Goal: Transaction & Acquisition: Purchase product/service

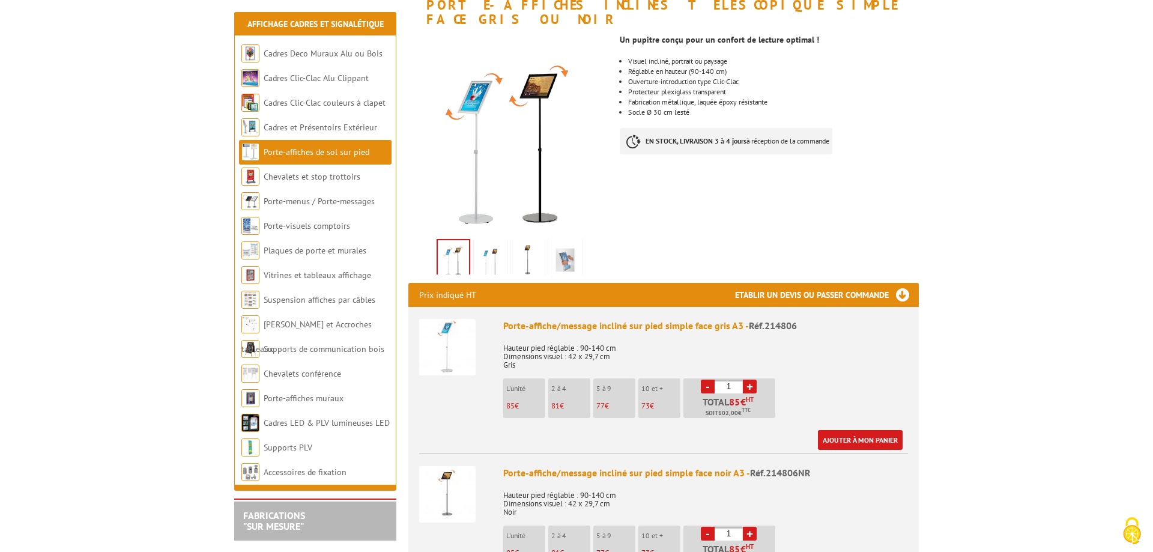
scroll to position [245, 0]
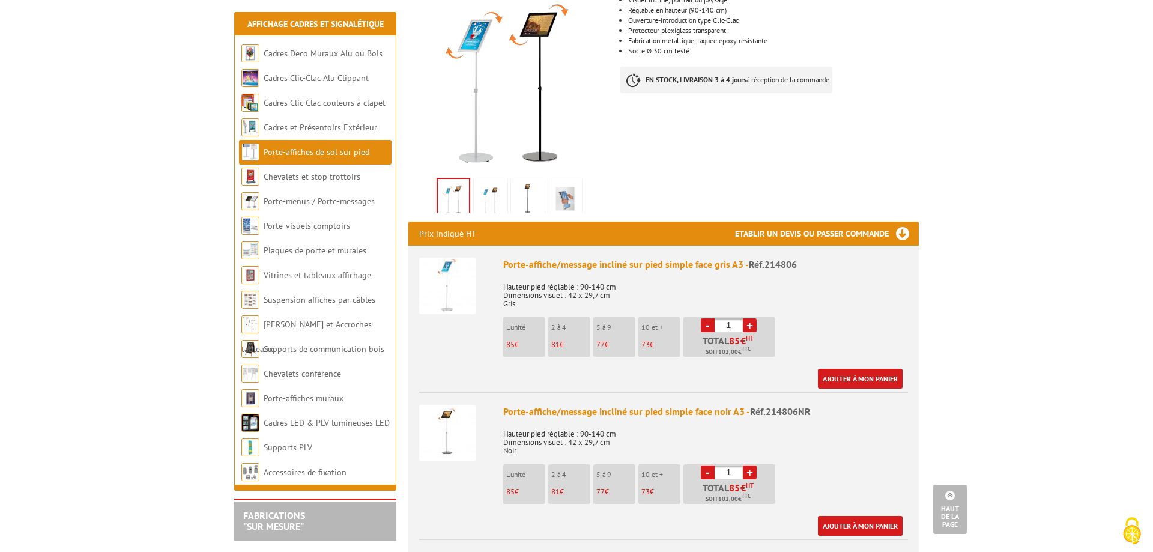
click at [752, 318] on link "+" at bounding box center [750, 325] width 14 height 14
type input "3"
click at [847, 369] on link "Ajouter à mon panier" at bounding box center [860, 379] width 85 height 20
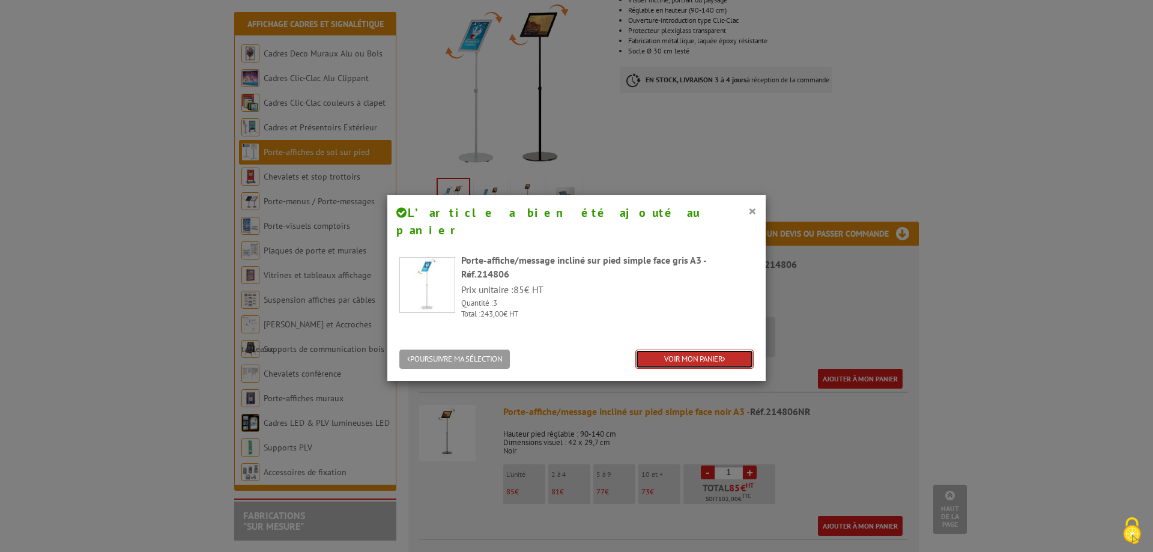
click at [694, 350] on link "VOIR MON PANIER" at bounding box center [694, 360] width 118 height 20
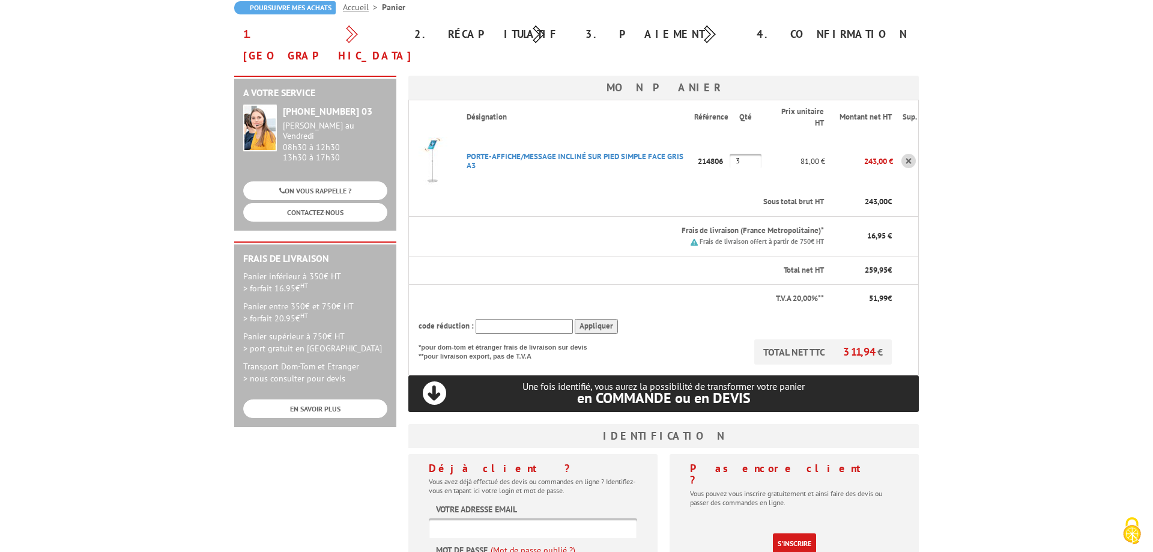
scroll to position [184, 0]
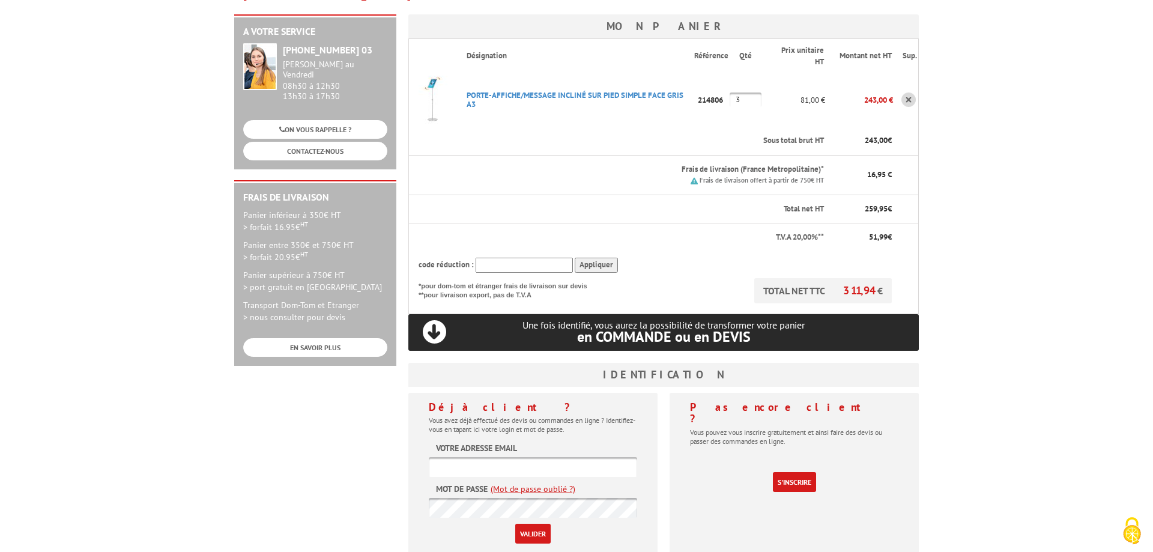
click at [474, 457] on input "text" at bounding box center [533, 467] width 208 height 20
type input "[PERSON_NAME][EMAIL_ADDRESS][DOMAIN_NAME]"
click at [536, 524] on input "Valider" at bounding box center [532, 534] width 35 height 20
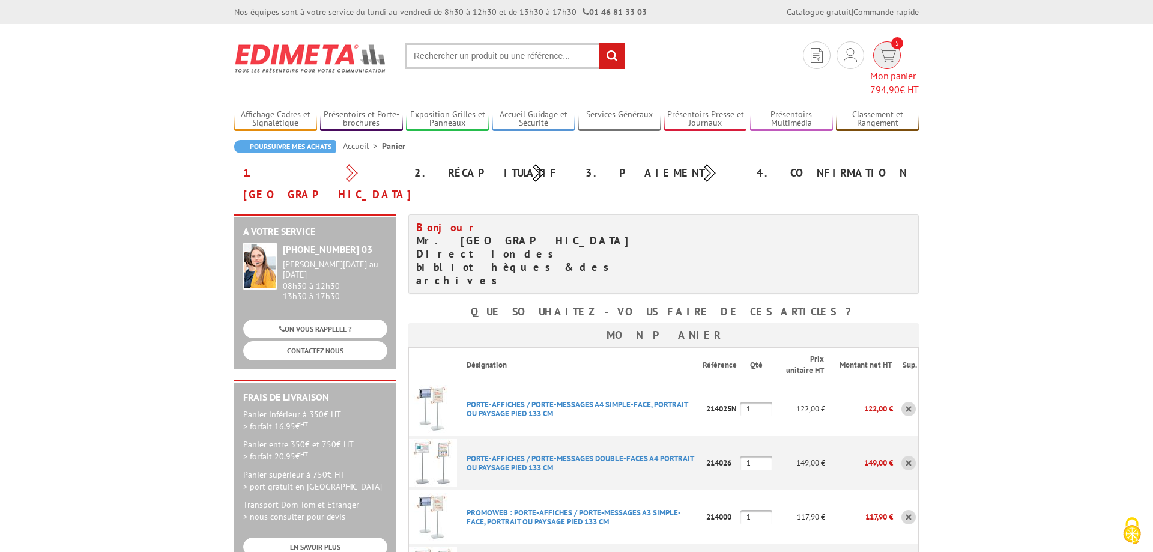
click at [903, 83] on span "794,90 € HT" at bounding box center [894, 90] width 49 height 14
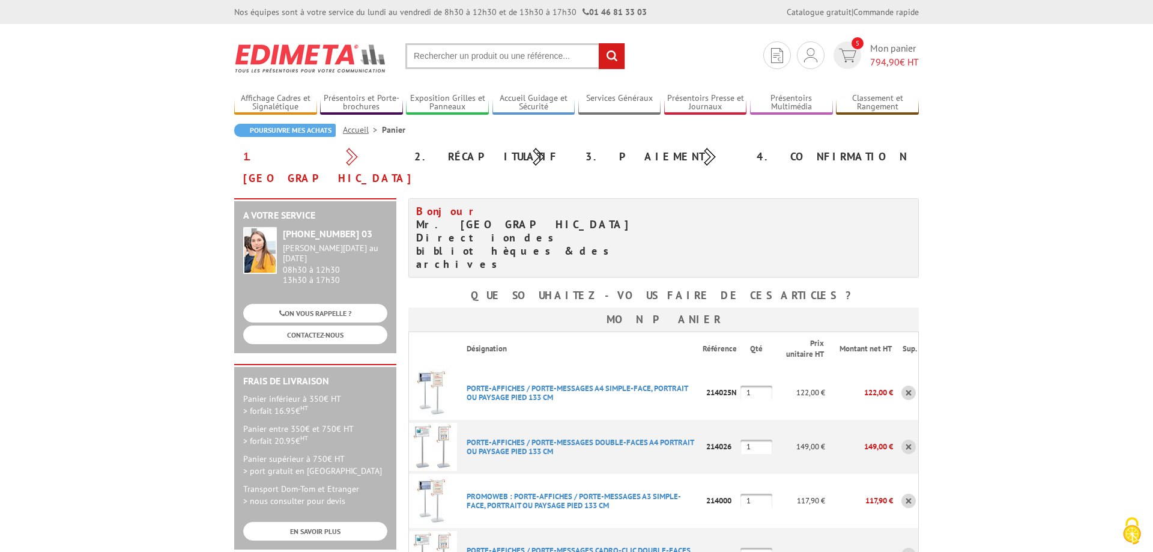
scroll to position [61, 0]
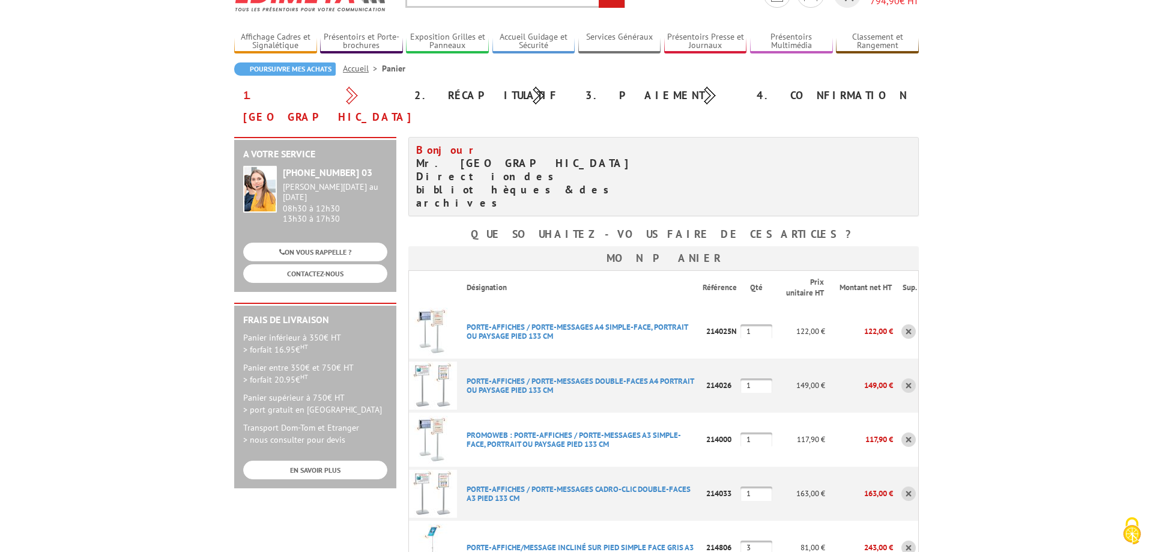
click at [911, 486] on link at bounding box center [908, 493] width 14 height 14
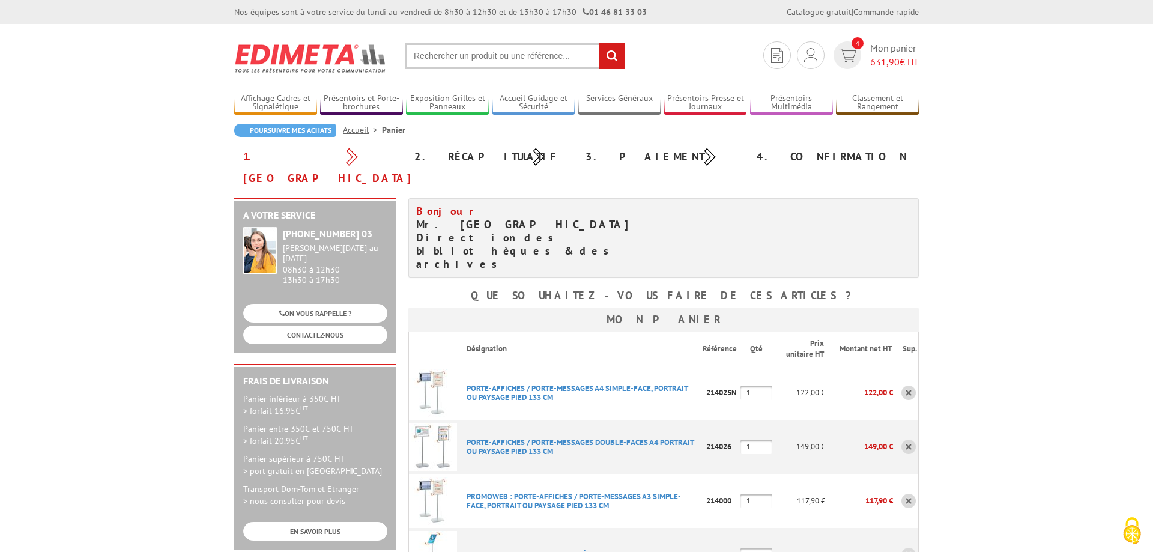
click at [910, 386] on link at bounding box center [908, 393] width 14 height 14
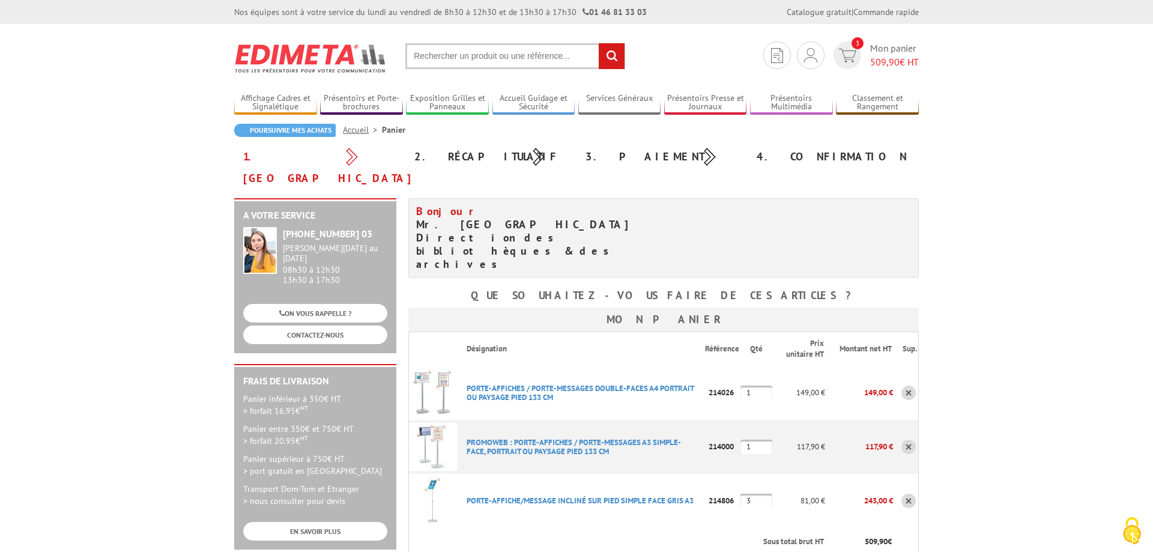
click at [907, 386] on link at bounding box center [908, 393] width 14 height 14
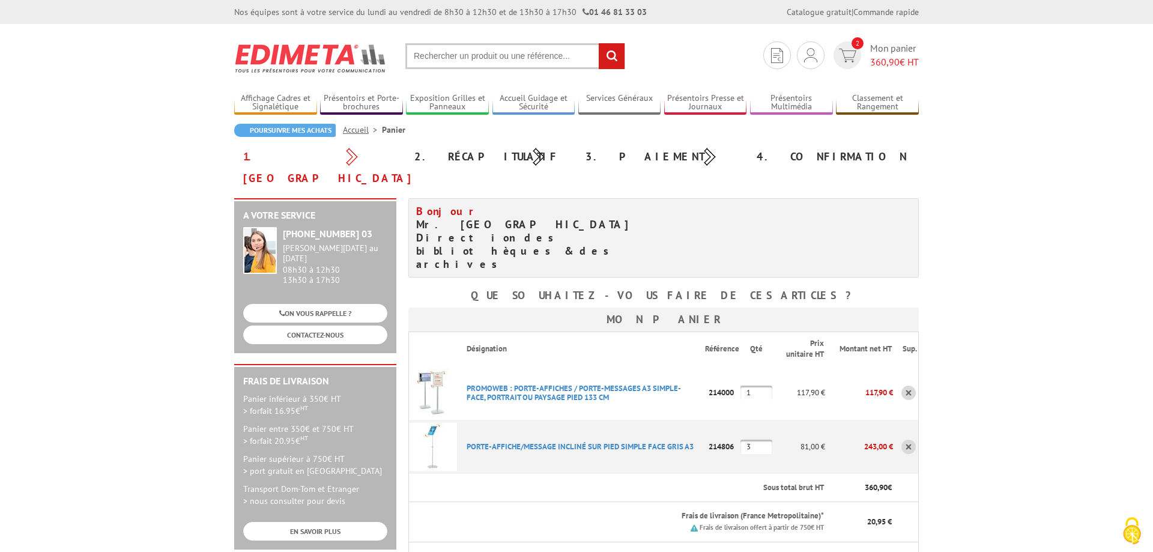
click at [907, 386] on link at bounding box center [908, 393] width 14 height 14
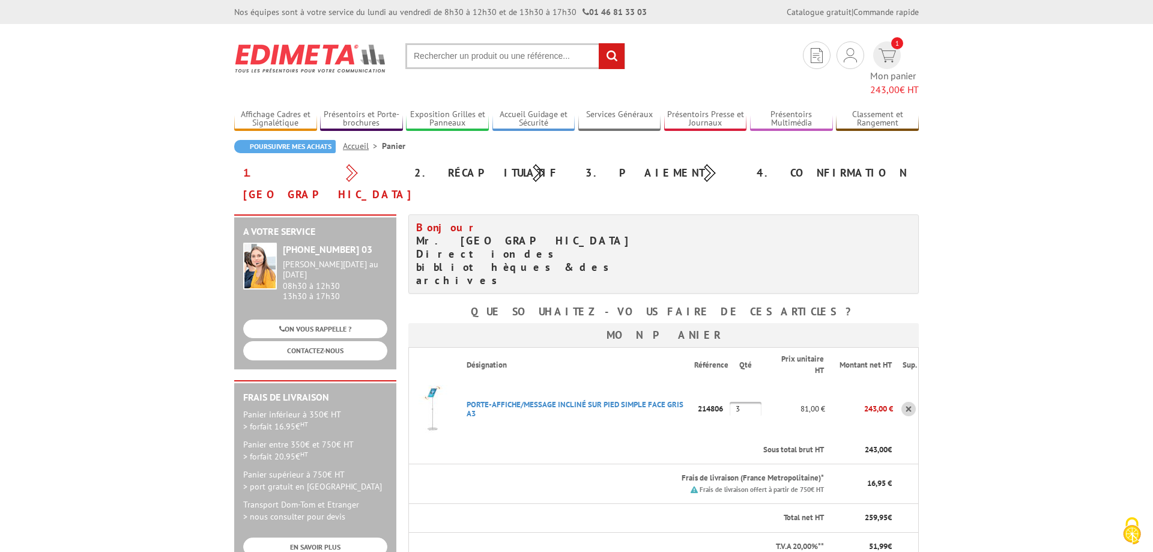
click at [415, 56] on input "text" at bounding box center [515, 56] width 220 height 26
type input "Crochet S"
click at [610, 58] on input "rechercher" at bounding box center [612, 56] width 26 height 26
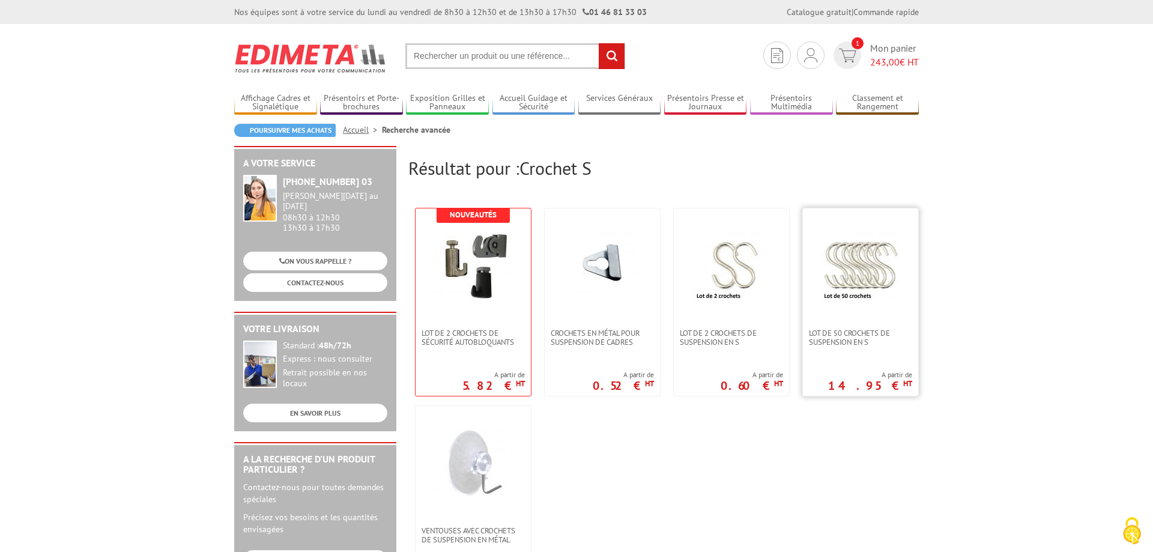
click at [864, 270] on img at bounding box center [861, 265] width 78 height 78
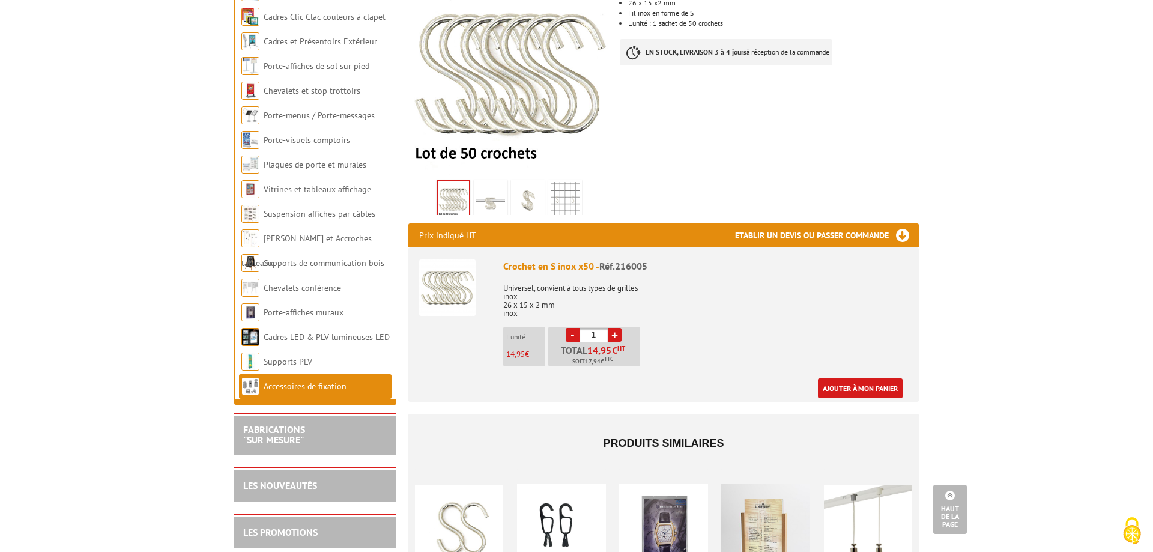
scroll to position [184, 0]
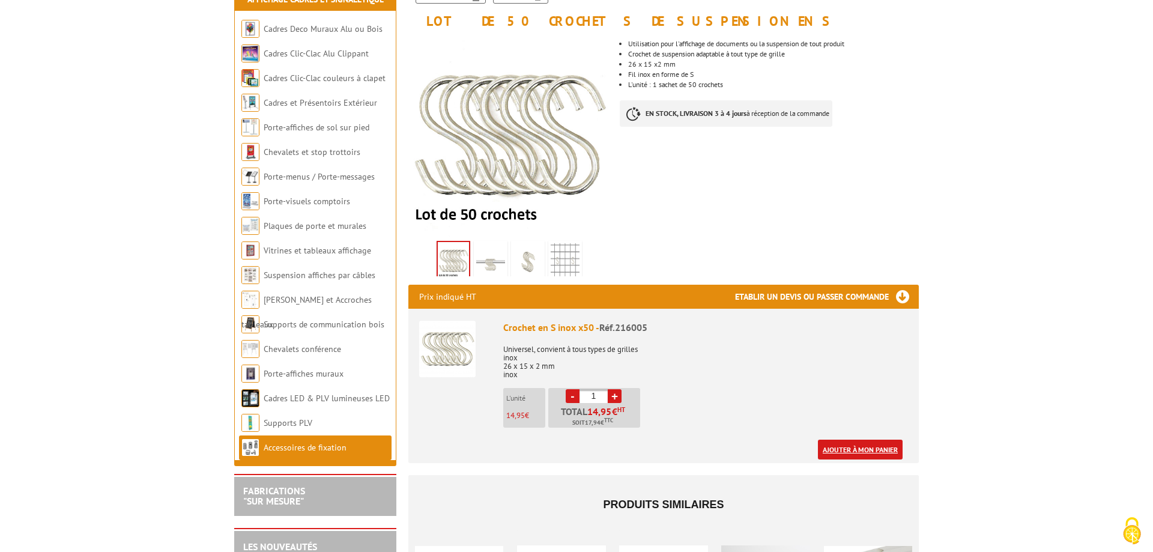
click at [861, 440] on link "Ajouter à mon panier" at bounding box center [860, 450] width 85 height 20
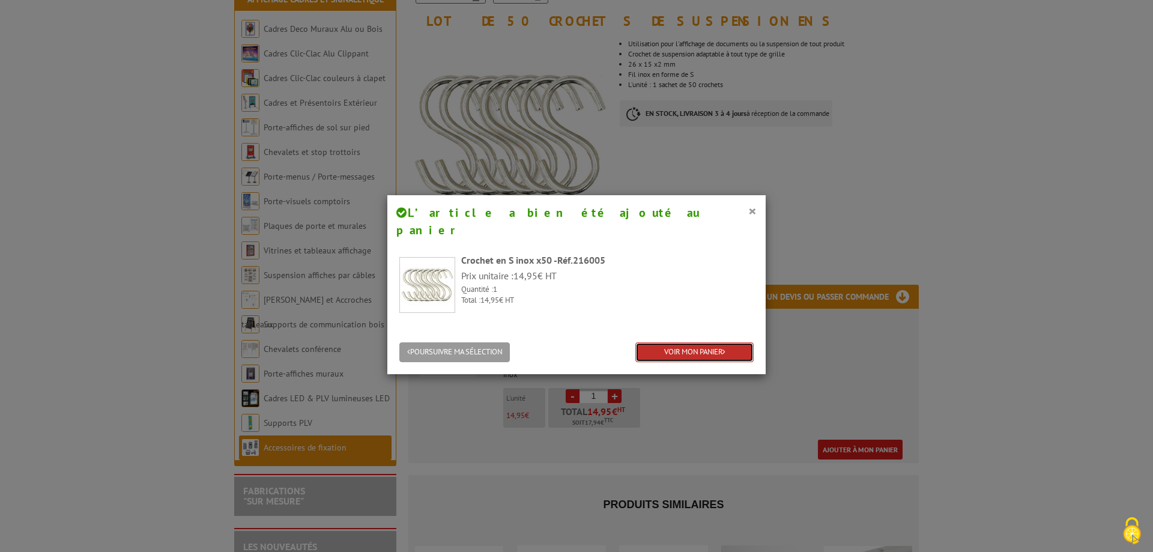
click at [711, 342] on link "VOIR MON PANIER" at bounding box center [694, 352] width 118 height 20
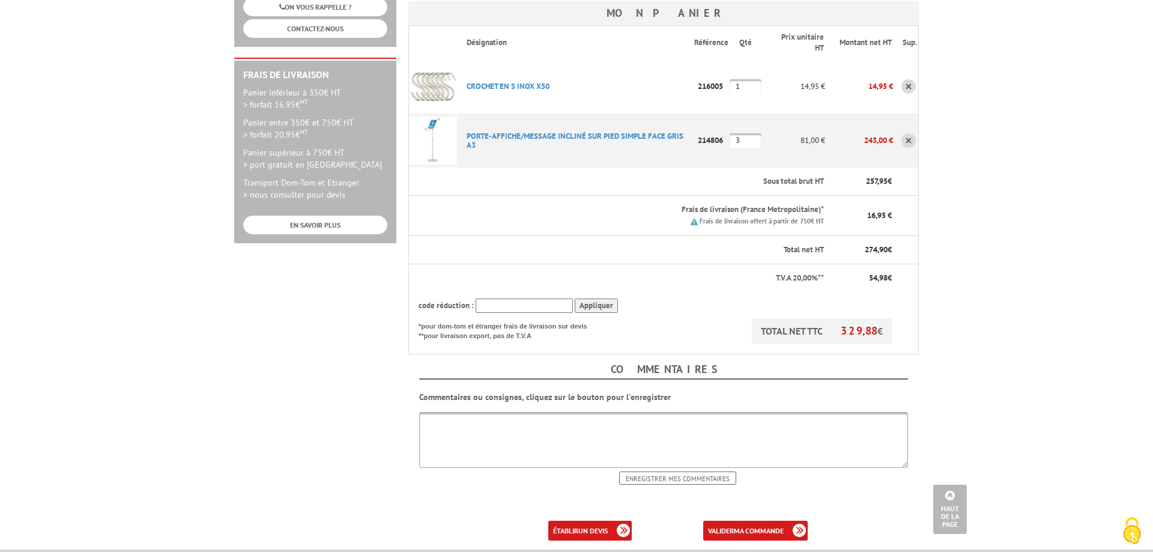
scroll to position [368, 0]
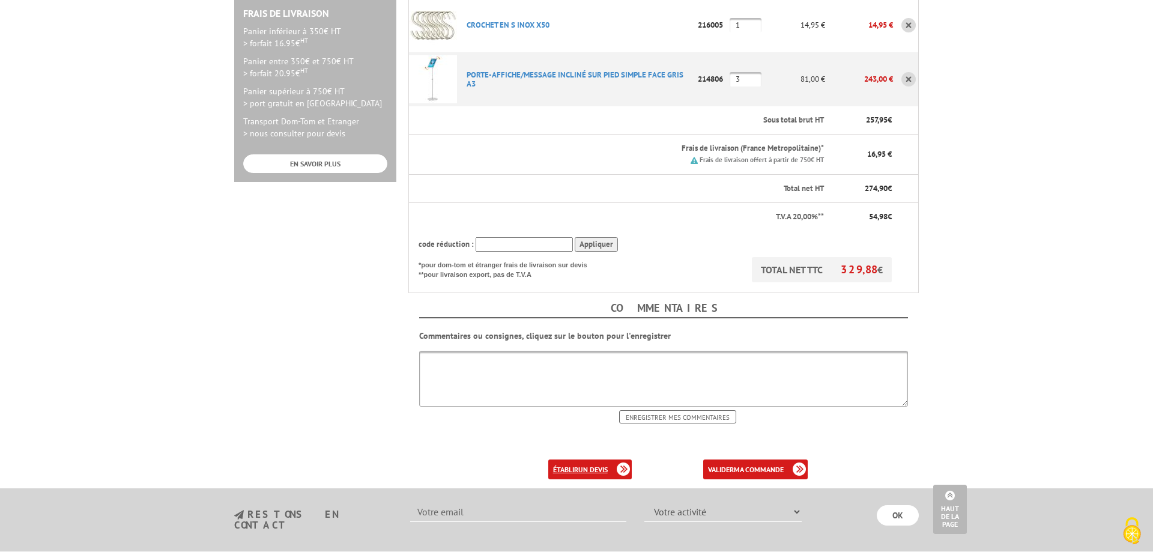
click at [595, 465] on b "un devis" at bounding box center [592, 469] width 29 height 9
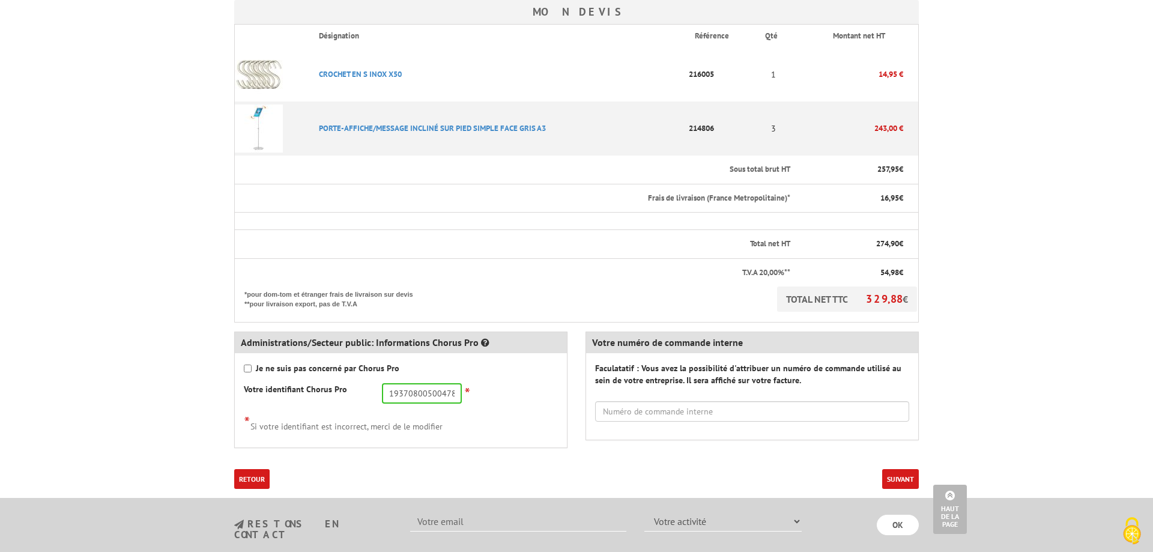
scroll to position [368, 0]
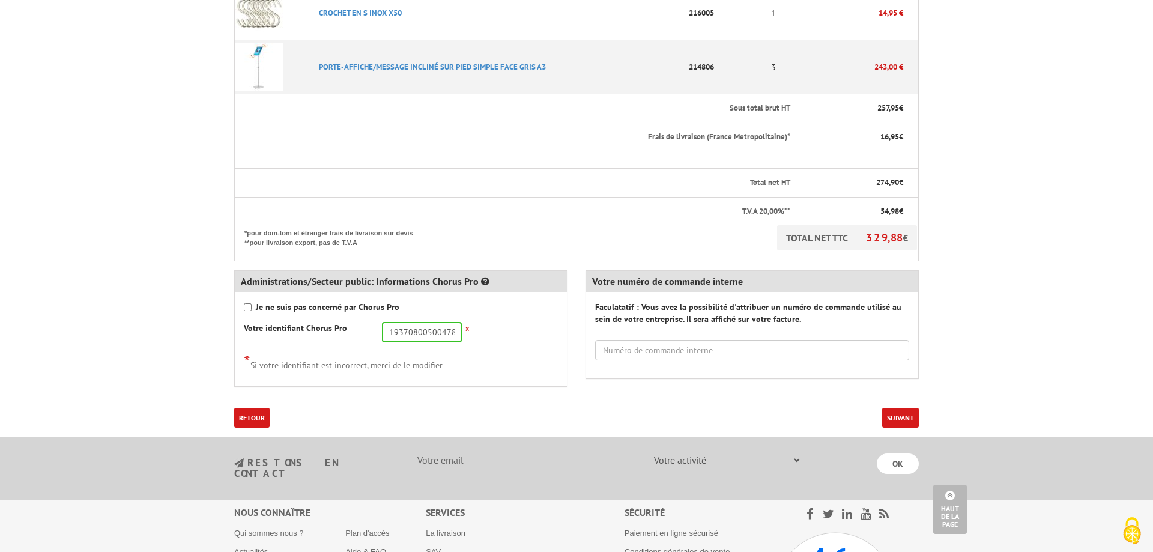
click at [903, 416] on button "Suivant" at bounding box center [900, 418] width 37 height 20
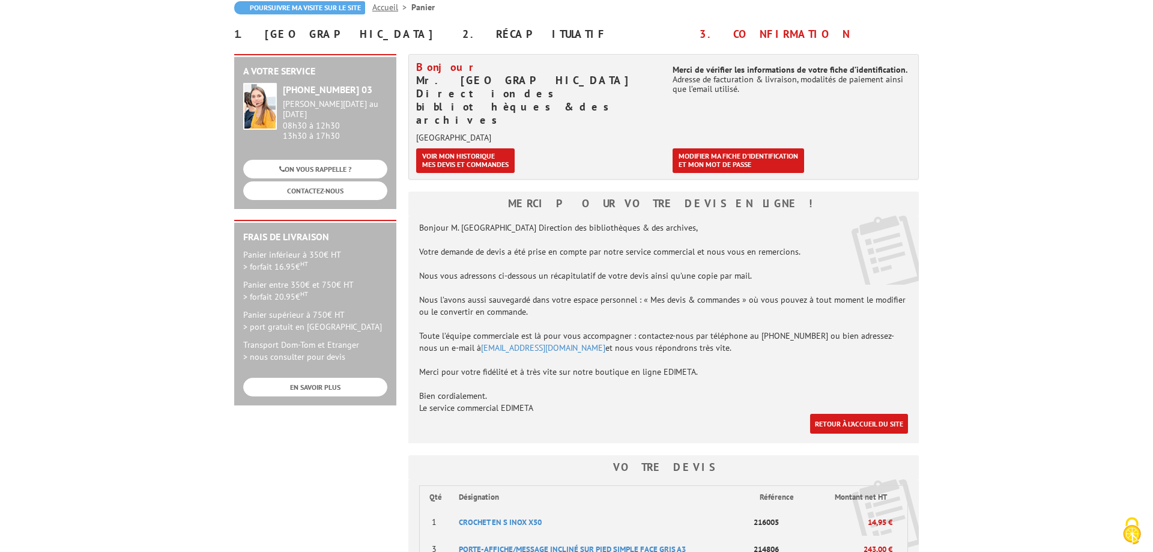
scroll to position [245, 0]
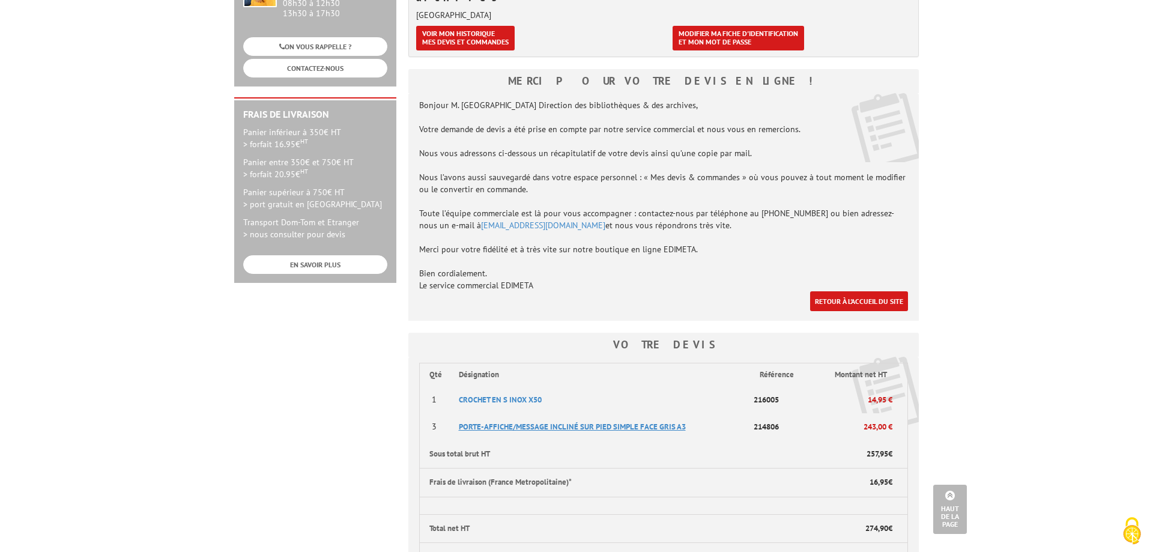
click at [566, 422] on span "PORTE-AFFICHE/MESSAGE INCLINé SUR PIED SIMPLE FACE GRIS A3" at bounding box center [572, 427] width 227 height 10
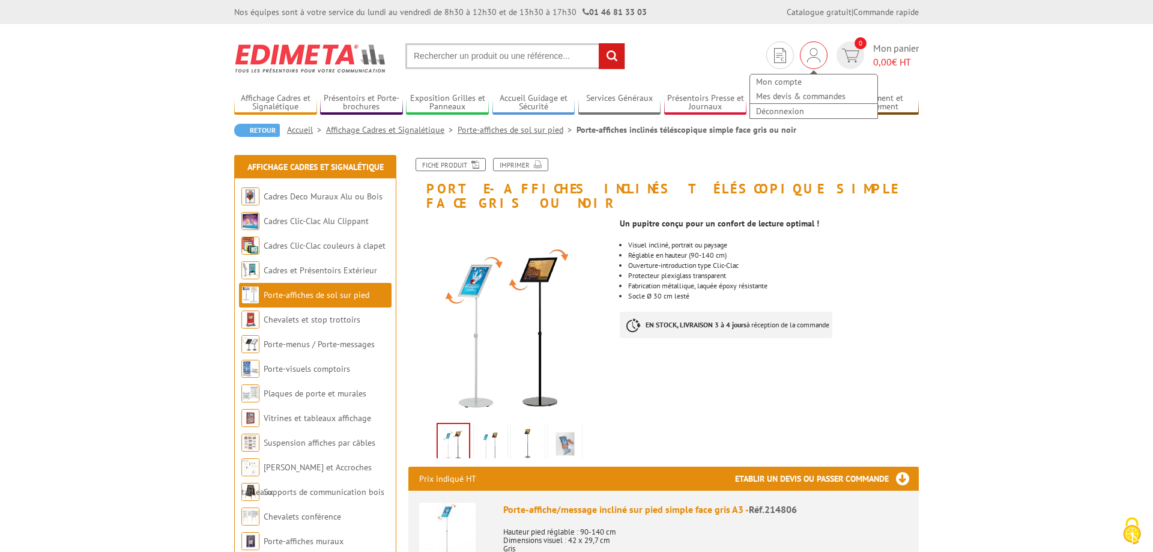
click at [814, 52] on img at bounding box center [813, 55] width 13 height 14
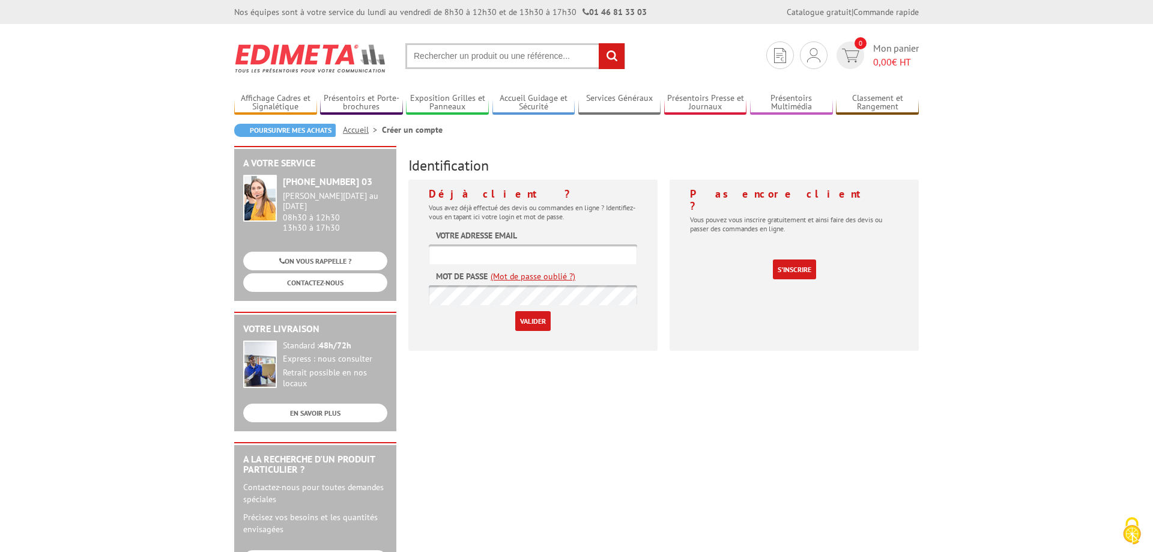
click at [1073, 192] on body "Nos équipes sont à votre service du [DATE] au [DATE] de 8h30 à 12h30 et de 13h3…" at bounding box center [576, 535] width 1153 height 1070
